Goal: Task Accomplishment & Management: Manage account settings

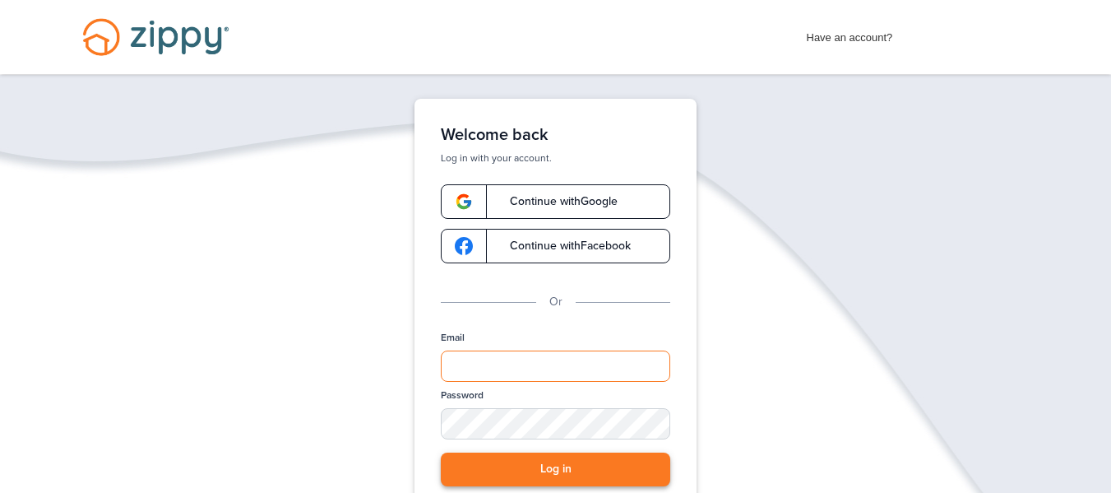
type input "**********"
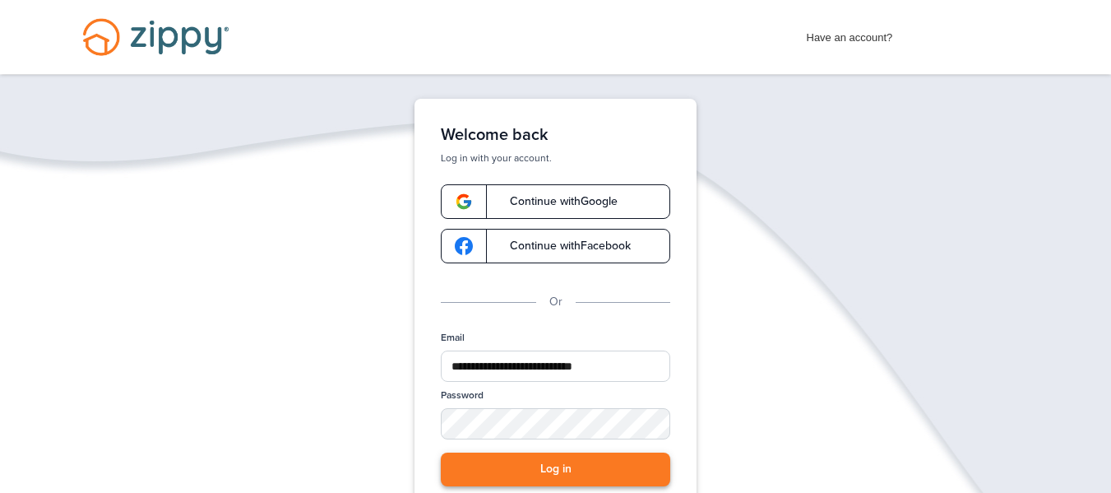
click at [564, 461] on button "Log in" at bounding box center [555, 469] width 229 height 34
